Goal: Information Seeking & Learning: Learn about a topic

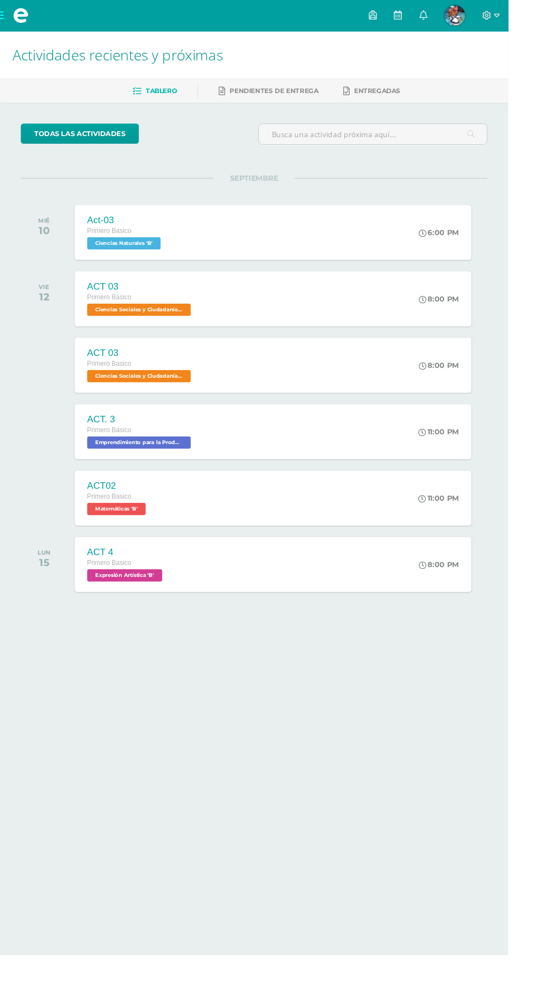
click at [13, 17] on span at bounding box center [22, 16] width 44 height 33
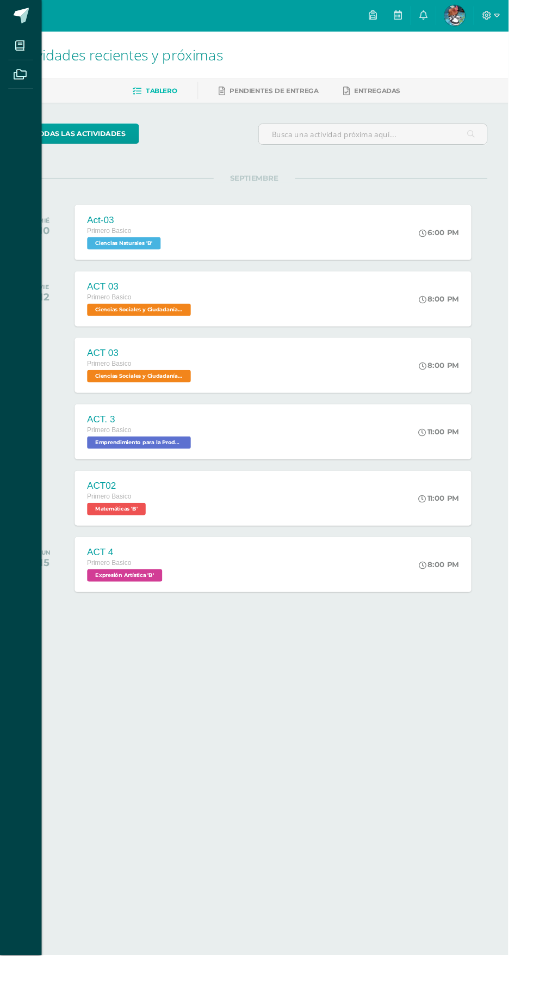
click at [21, 48] on icon at bounding box center [21, 47] width 10 height 11
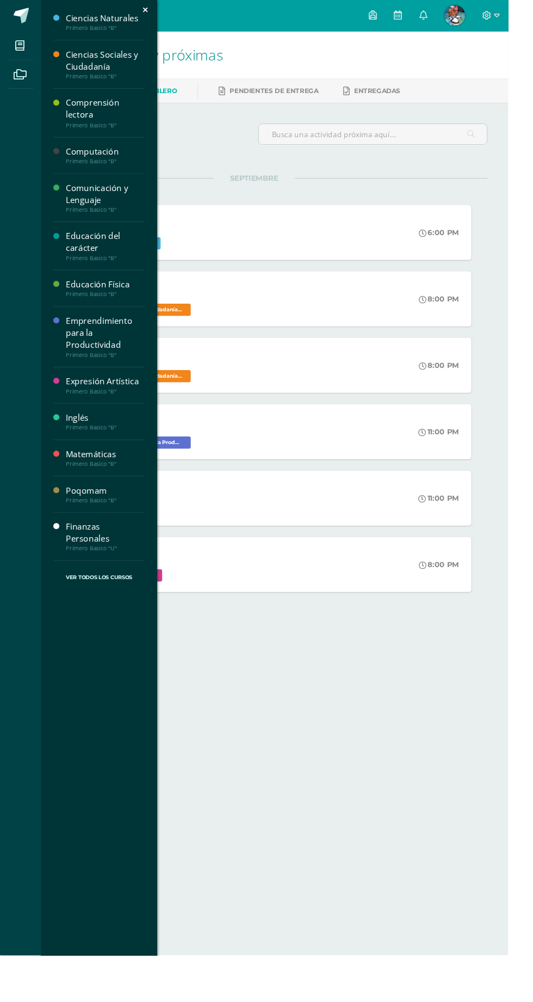
click at [76, 549] on div "Finanzas Personales" at bounding box center [110, 558] width 83 height 25
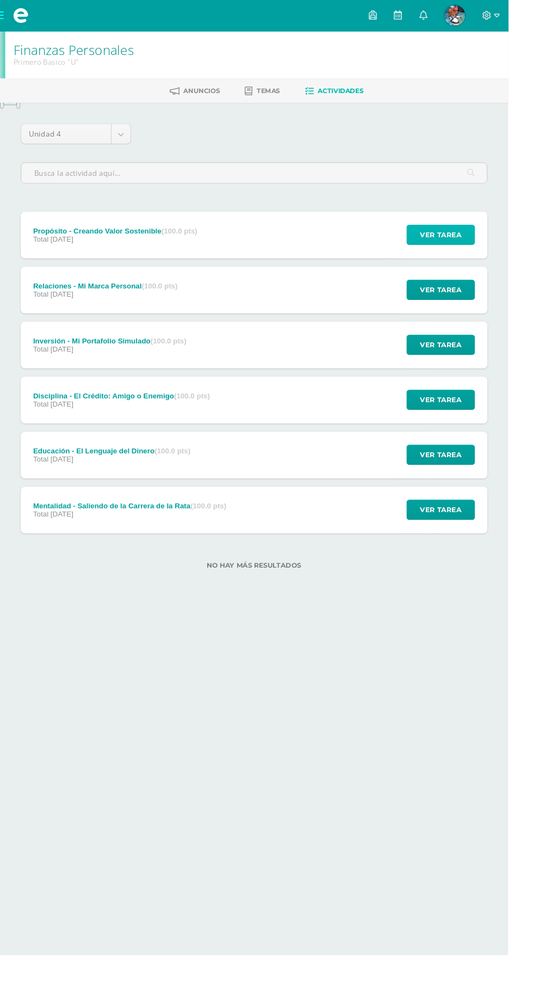
click at [480, 246] on span "Ver tarea" at bounding box center [463, 246] width 44 height 20
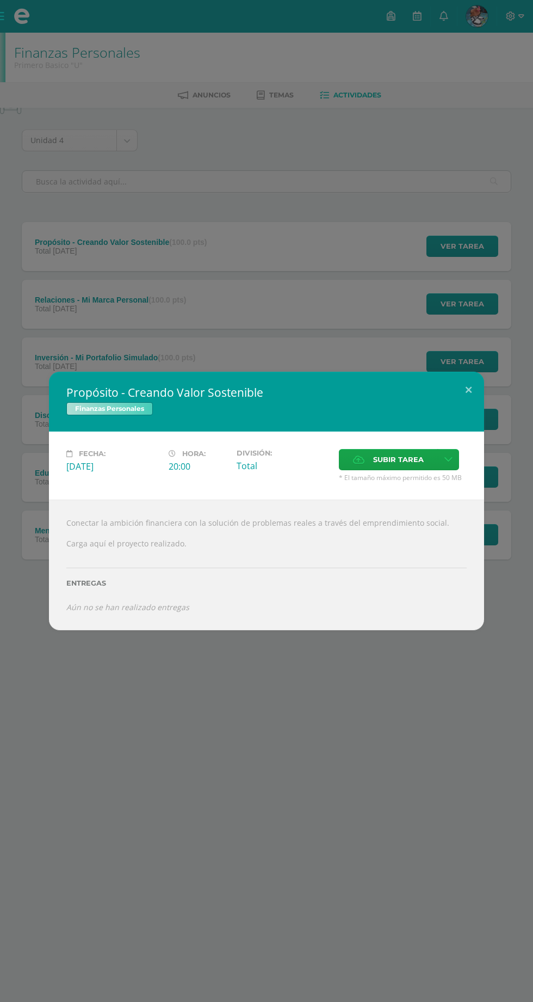
click at [96, 546] on div "Conectar la ambición financiera con la solución de problemas reales a través de…" at bounding box center [266, 564] width 435 height 131
click at [469, 399] on button at bounding box center [468, 390] width 31 height 37
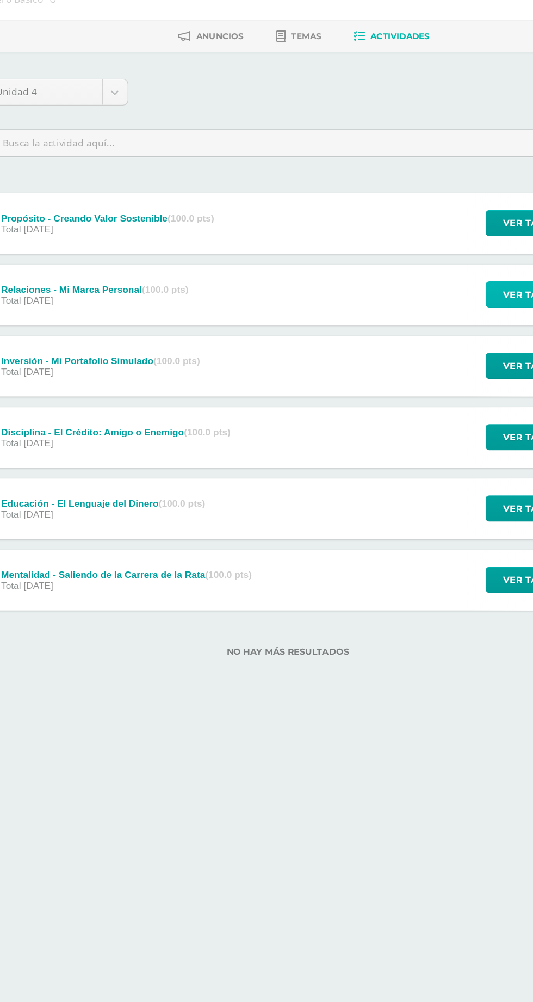
click at [436, 306] on button "Ver tarea" at bounding box center [462, 303] width 72 height 21
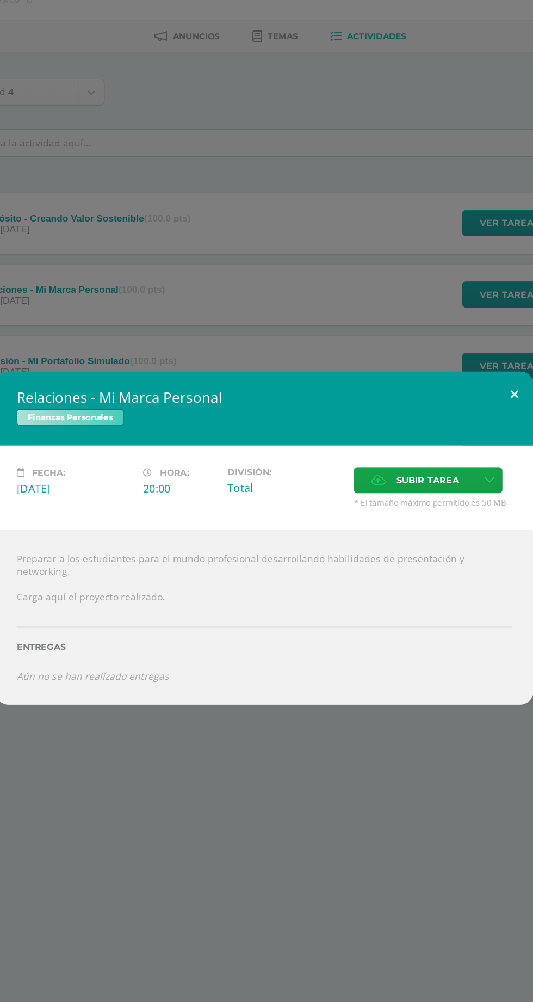
click at [464, 398] on button at bounding box center [468, 384] width 31 height 37
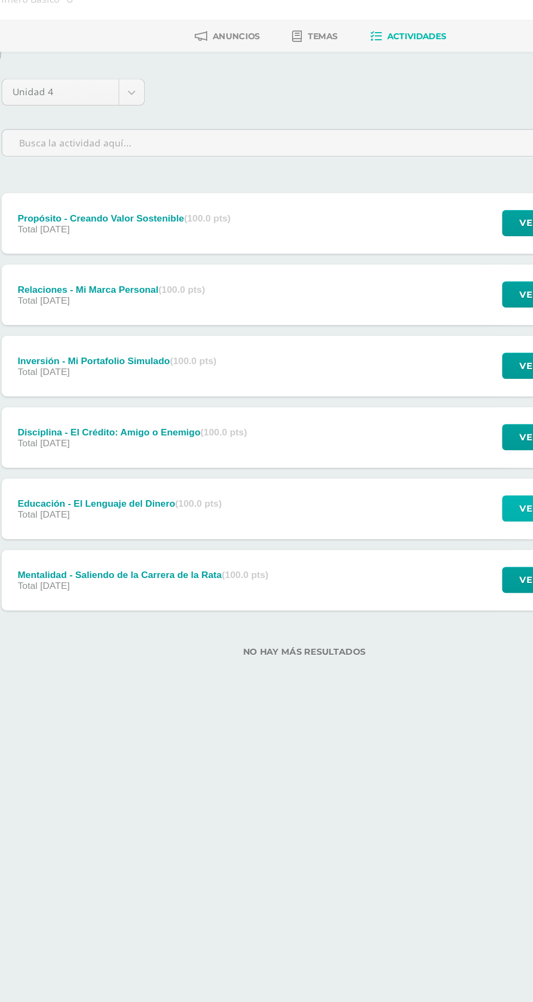
click at [442, 483] on span "Ver tarea" at bounding box center [463, 477] width 44 height 20
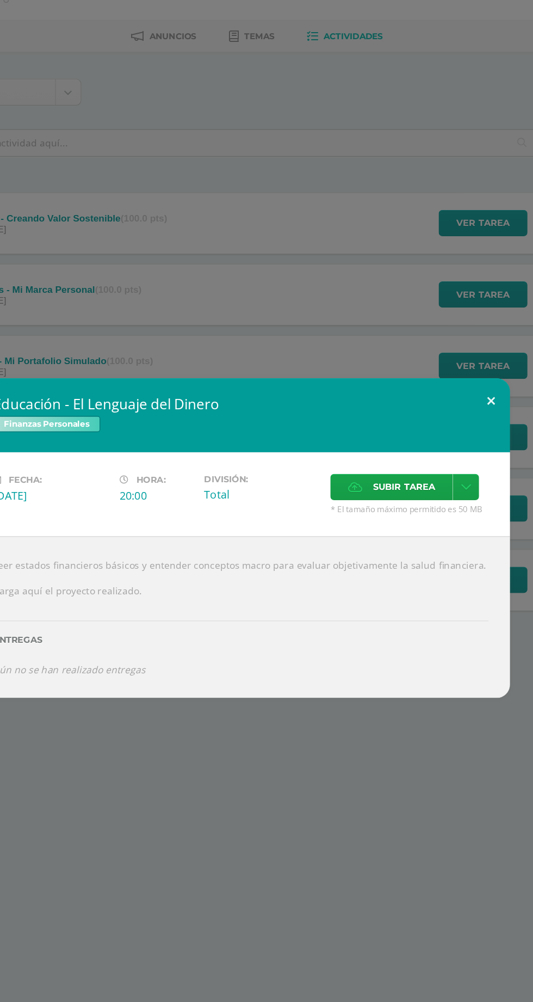
click at [468, 400] on button at bounding box center [468, 390] width 31 height 37
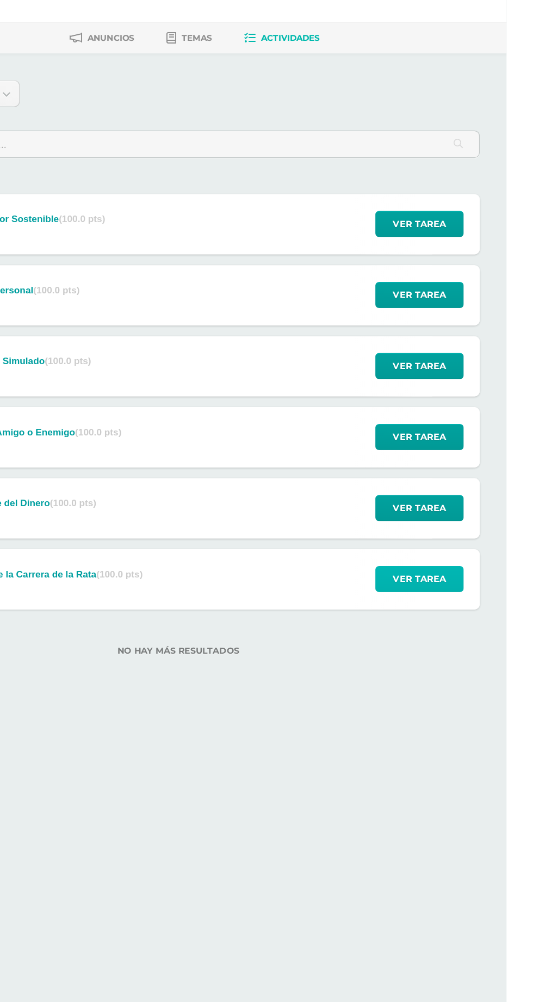
click at [469, 533] on span "Ver tarea" at bounding box center [463, 534] width 44 height 20
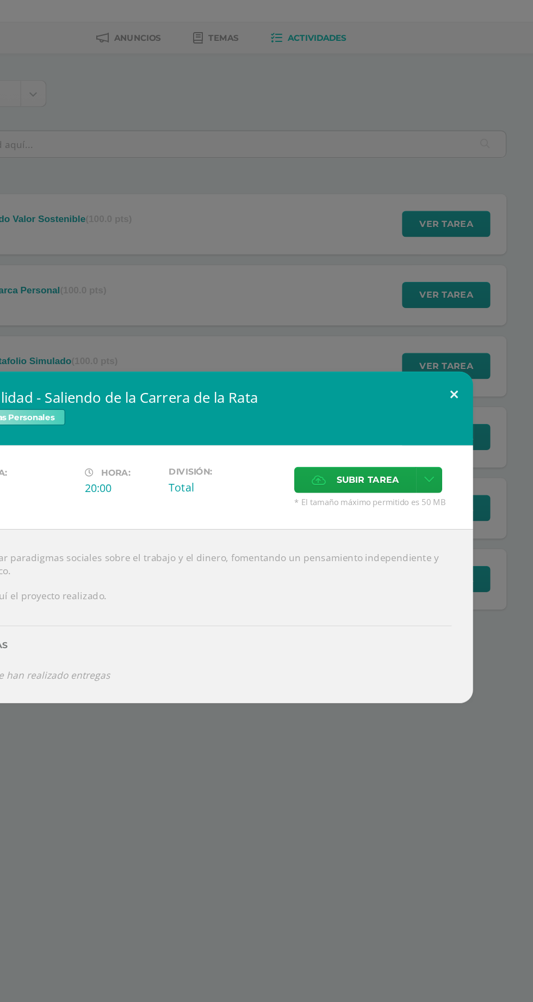
click at [467, 389] on button at bounding box center [468, 384] width 31 height 37
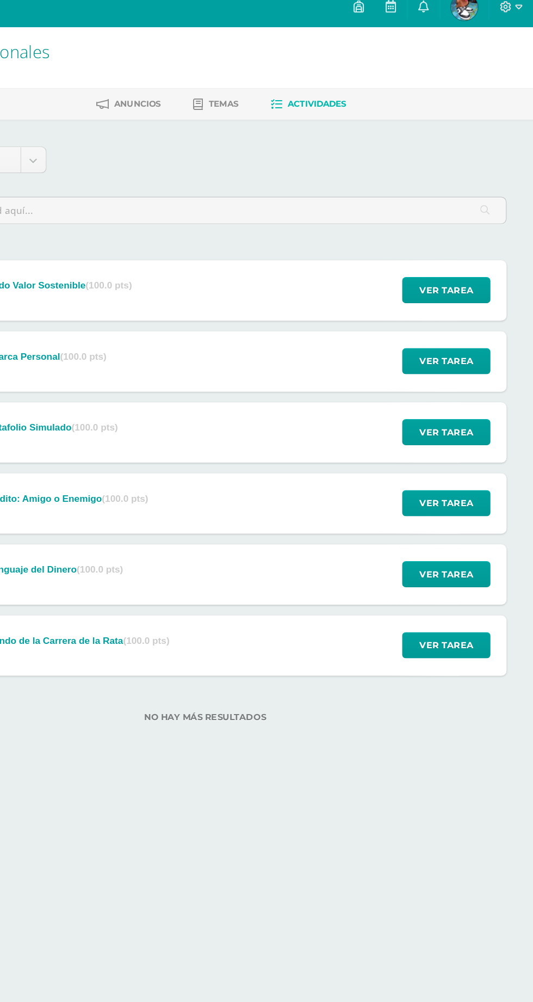
click at [209, 96] on span "Anuncios" at bounding box center [212, 95] width 38 height 8
click at [272, 88] on link "Temas" at bounding box center [275, 94] width 37 height 17
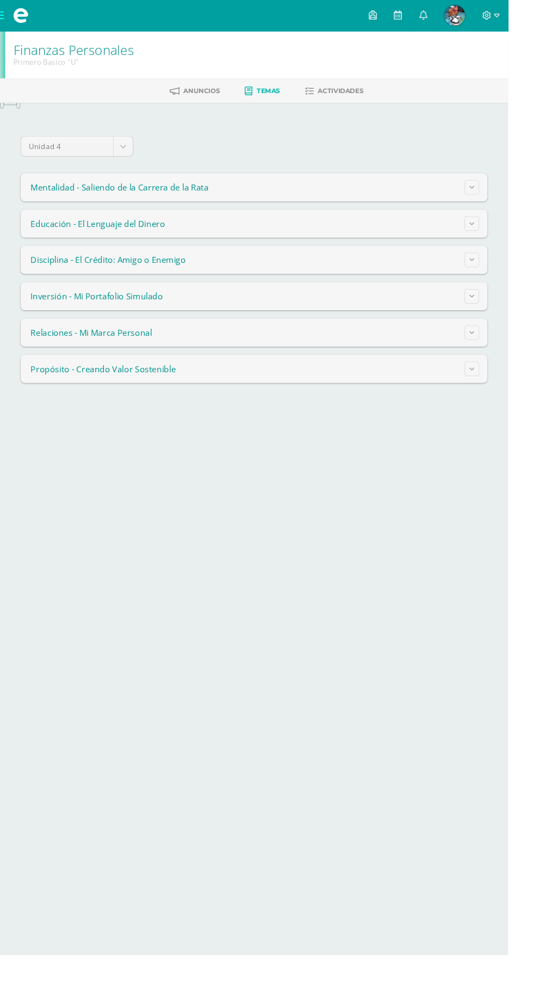
click at [60, 199] on span "Mentalidad - Saliendo de la Carrera de la Rata" at bounding box center [125, 196] width 187 height 12
click at [492, 193] on button at bounding box center [494, 196] width 15 height 15
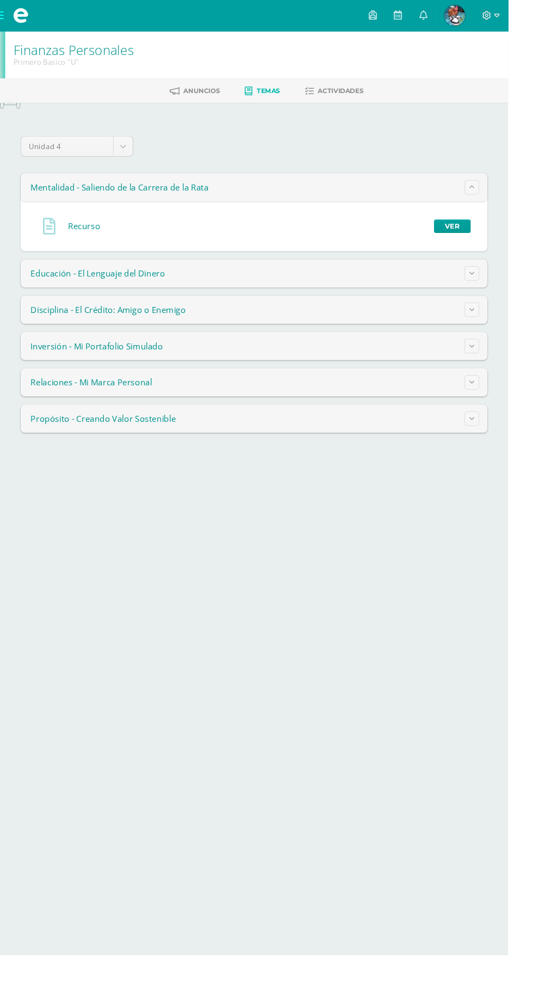
click at [112, 288] on span "Educación - El Lenguaje del Dinero" at bounding box center [102, 287] width 141 height 12
click at [338, 97] on span "Actividades" at bounding box center [357, 95] width 48 height 8
